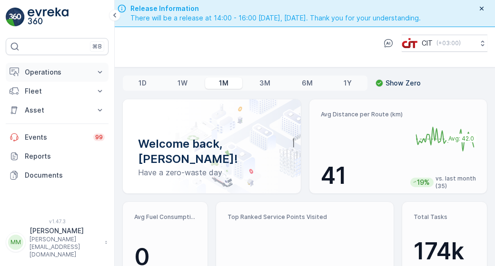
click at [53, 71] on p "Operations" at bounding box center [57, 73] width 65 height 10
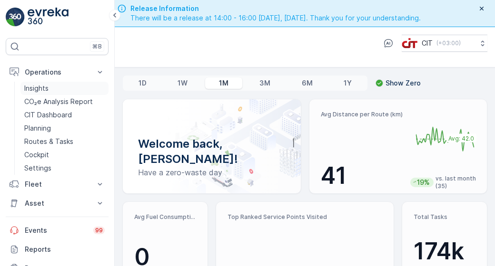
click at [67, 93] on link "Insights" at bounding box center [64, 88] width 88 height 13
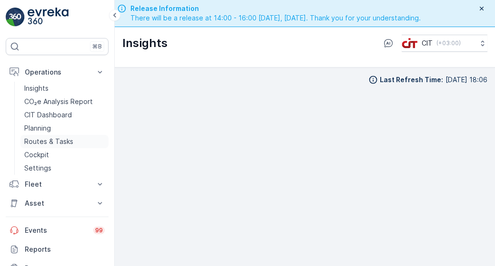
click at [63, 145] on p "Routes & Tasks" at bounding box center [48, 142] width 49 height 10
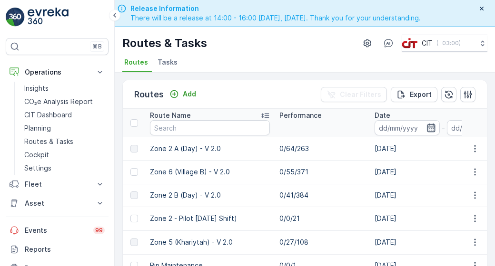
click at [426, 129] on icon "button" at bounding box center [431, 128] width 10 height 10
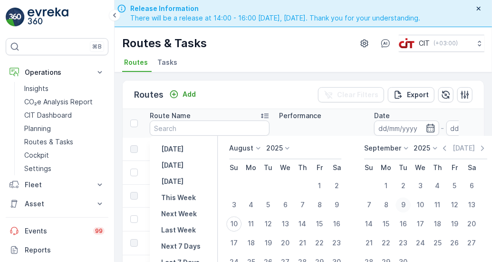
click at [405, 205] on div "9" at bounding box center [403, 204] width 15 height 15
type input "[DATE]"
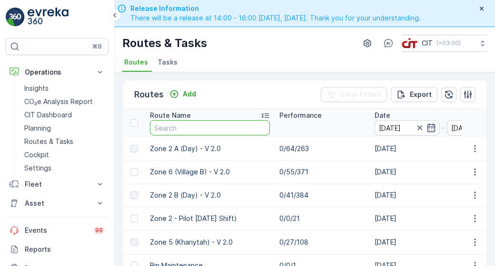
click at [227, 126] on input "text" at bounding box center [210, 127] width 120 height 15
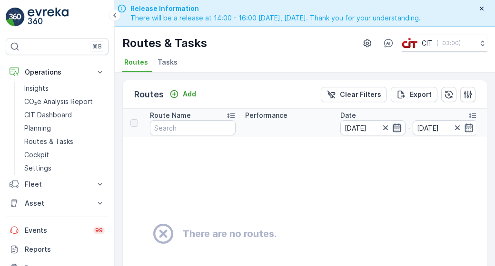
click at [396, 127] on icon "button" at bounding box center [397, 128] width 10 height 10
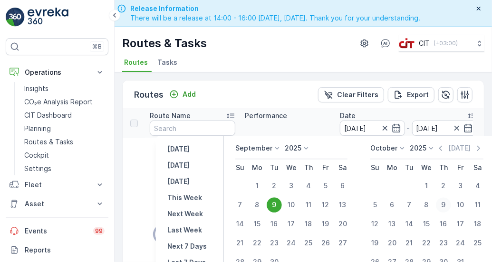
click at [444, 205] on div "9" at bounding box center [443, 204] width 15 height 15
type input "[DATE]"
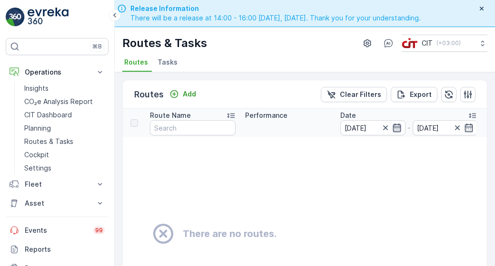
click at [398, 126] on icon "button" at bounding box center [397, 128] width 10 height 10
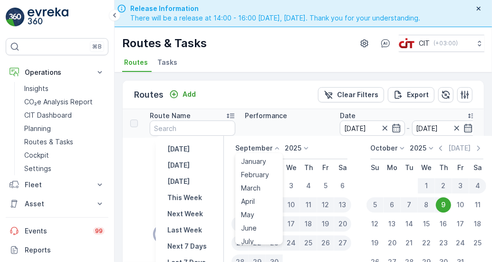
click at [275, 147] on icon at bounding box center [278, 148] width 10 height 10
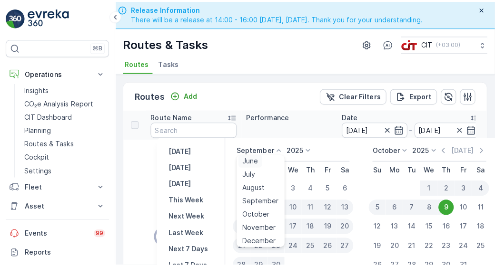
scroll to position [72, 0]
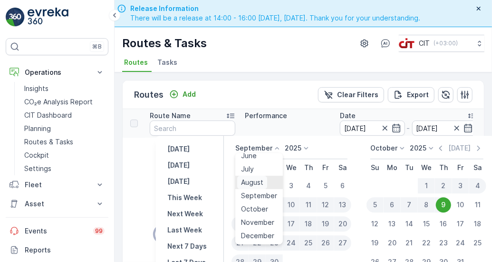
click at [265, 182] on div "August" at bounding box center [252, 182] width 30 height 13
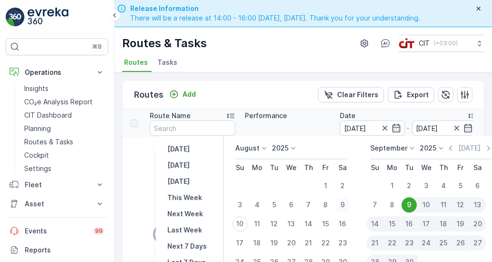
click at [345, 204] on div "9" at bounding box center [342, 204] width 15 height 15
type input "[DATE]"
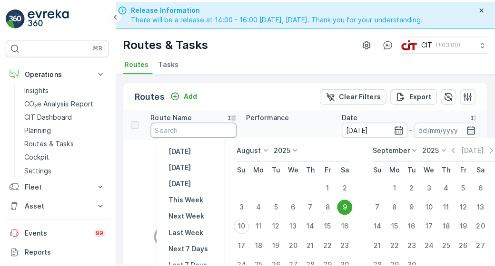
type input "[DATE]"
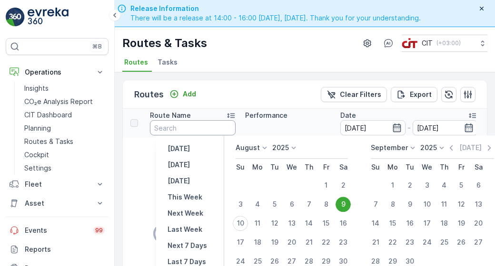
click at [205, 128] on input "text" at bounding box center [193, 127] width 86 height 15
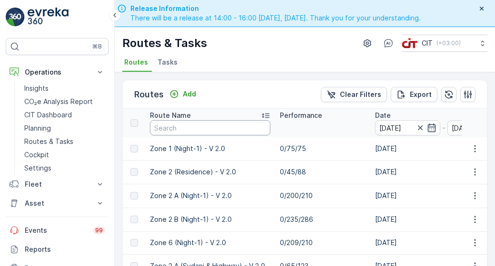
click at [235, 131] on input "text" at bounding box center [210, 127] width 120 height 15
type input "z"
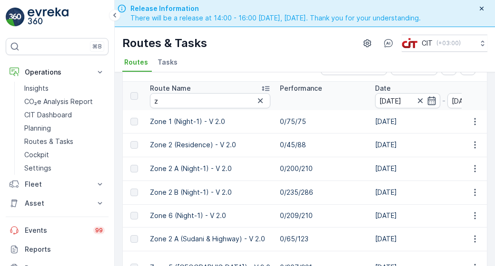
scroll to position [21, 0]
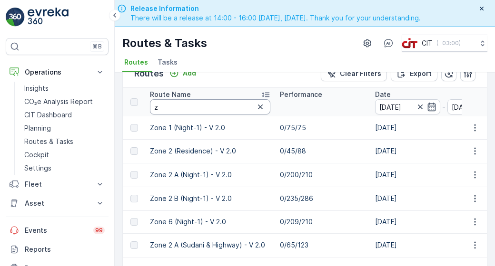
click at [219, 109] on input "z" at bounding box center [210, 106] width 120 height 15
type input "zone 3"
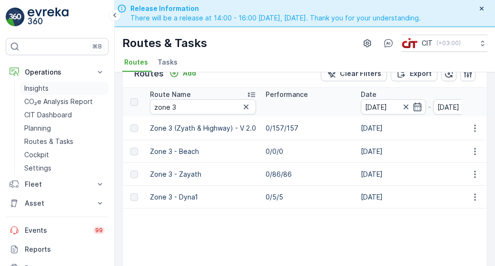
click at [71, 91] on link "Insights" at bounding box center [64, 88] width 88 height 13
